Goal: Find specific page/section: Find specific page/section

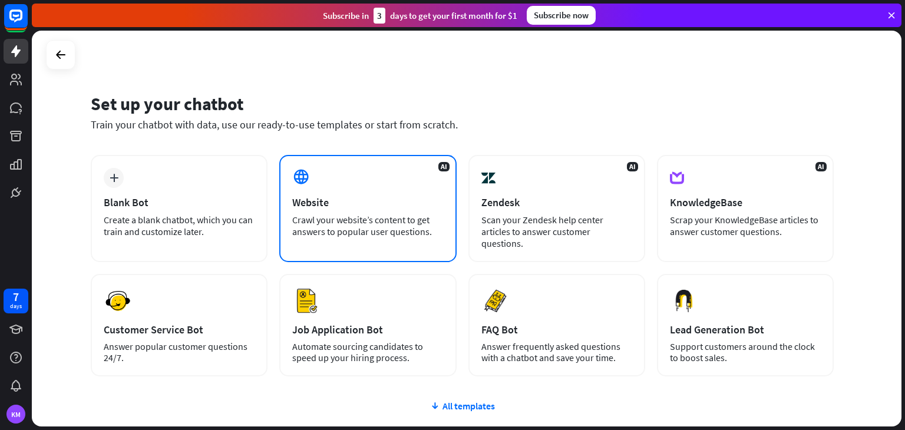
click at [352, 201] on div "Website" at bounding box center [367, 203] width 151 height 14
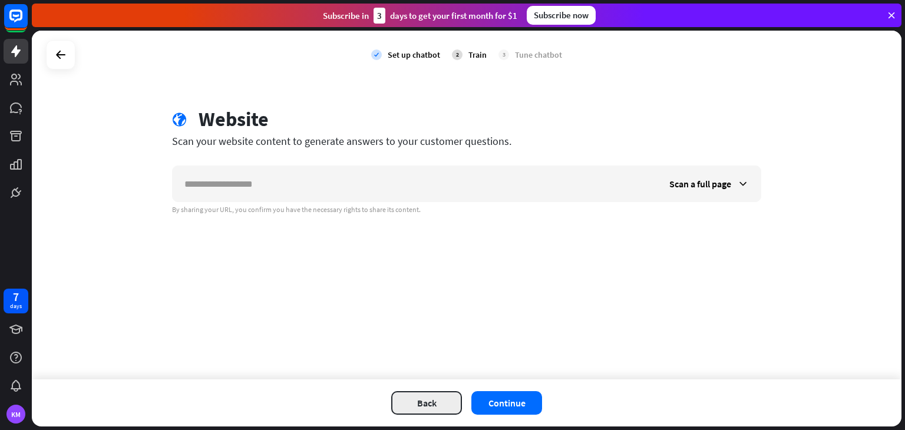
click at [424, 401] on button "Back" at bounding box center [426, 403] width 71 height 24
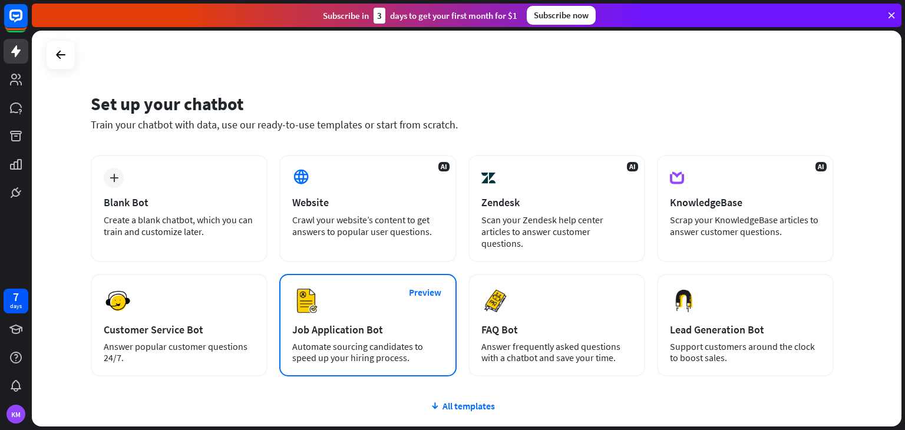
click at [352, 288] on div "Preview Job Application Bot Automate sourcing candidates to speed up your hirin…" at bounding box center [367, 325] width 177 height 103
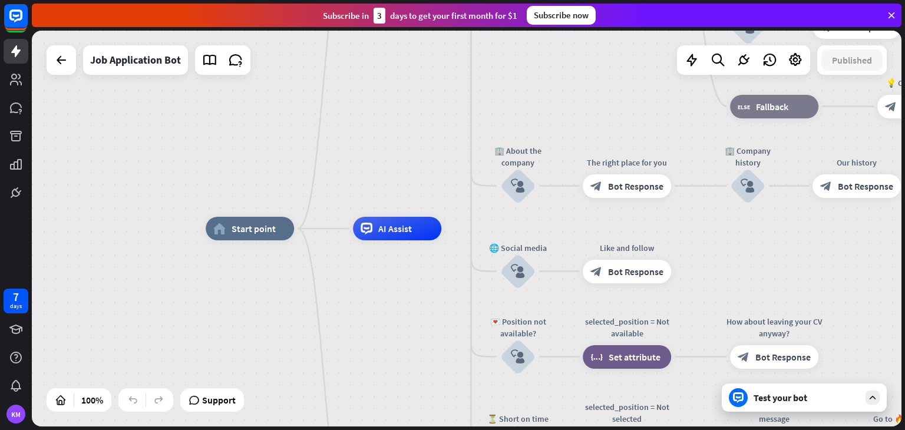
click at [67, 74] on div at bounding box center [61, 59] width 29 height 29
click at [18, 16] on icon at bounding box center [15, 15] width 7 height 3
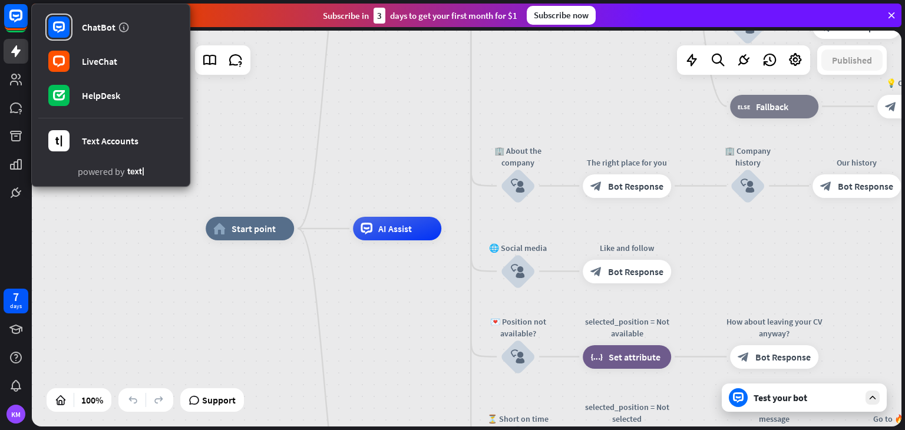
click at [217, 135] on div "home_2 Start point Welcome message block_bot_response Bot Response ✨ Main menu …" at bounding box center [467, 229] width 870 height 396
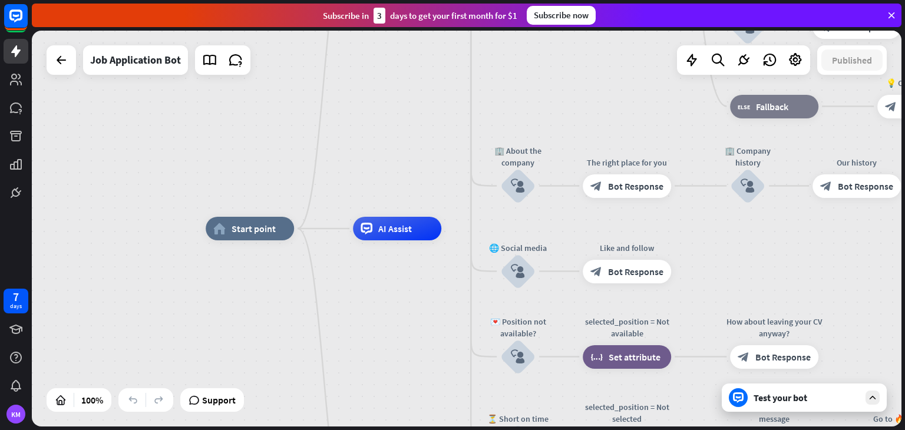
click at [891, 14] on icon at bounding box center [891, 15] width 11 height 11
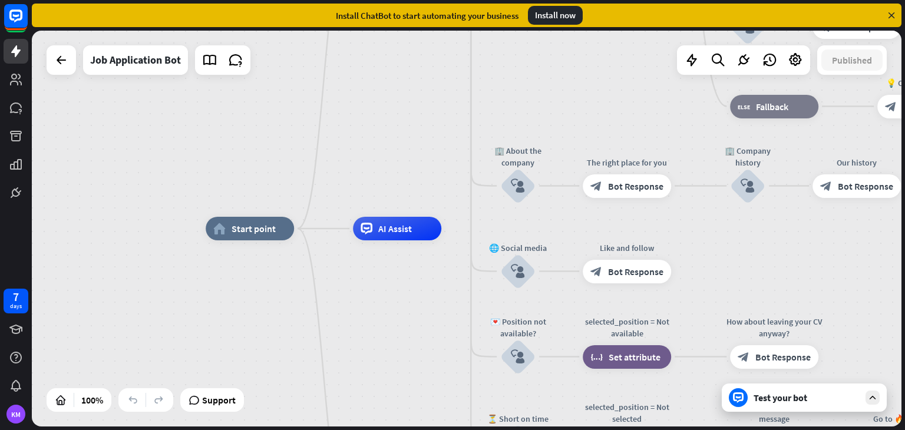
click at [889, 13] on icon at bounding box center [891, 15] width 11 height 11
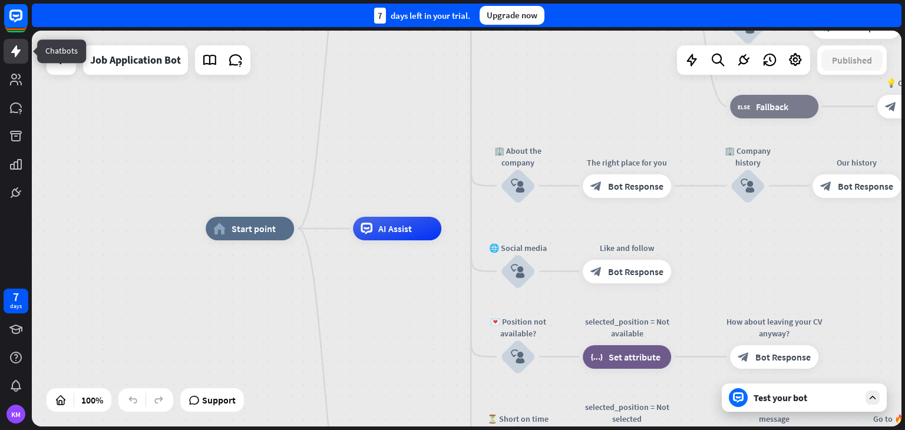
click at [15, 49] on icon at bounding box center [15, 51] width 9 height 12
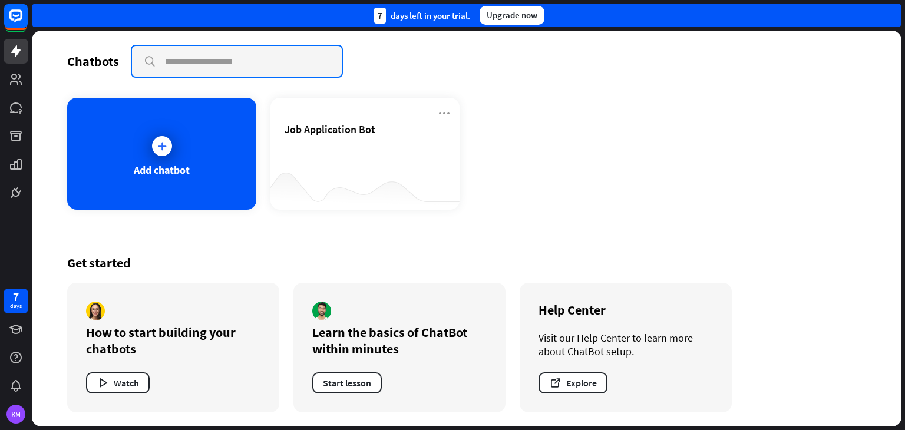
click at [234, 64] on input "text" at bounding box center [237, 61] width 210 height 31
type input "*"
